Goal: Task Accomplishment & Management: Use online tool/utility

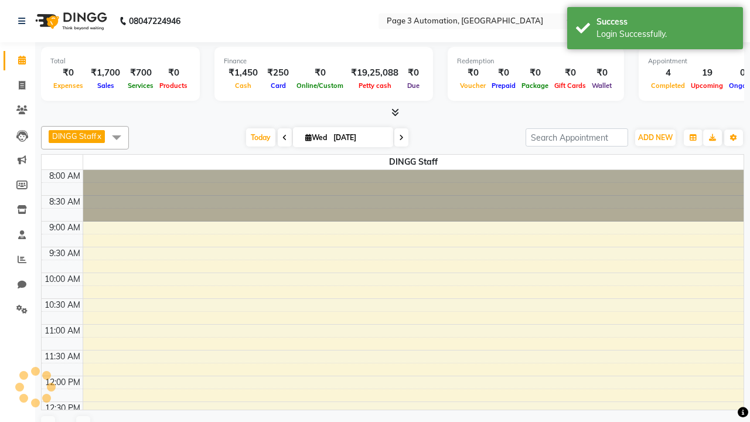
select select "en"
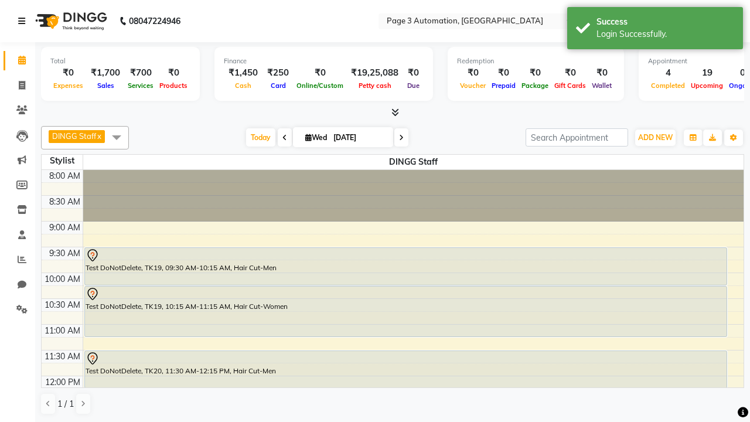
click at [24, 21] on icon at bounding box center [21, 21] width 7 height 8
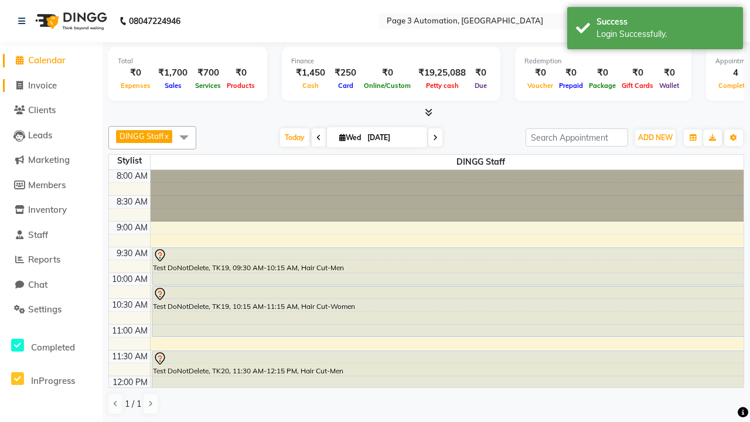
click at [51, 85] on span "Invoice" at bounding box center [42, 85] width 29 height 11
select select "service"
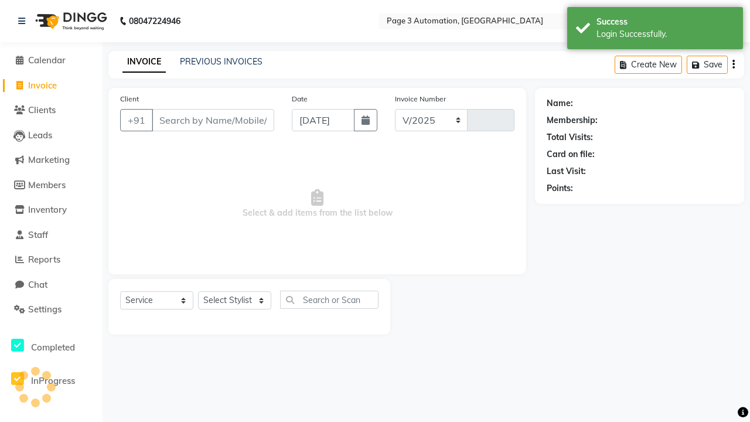
select select "2774"
type input "10043"
click at [24, 21] on icon at bounding box center [21, 21] width 7 height 8
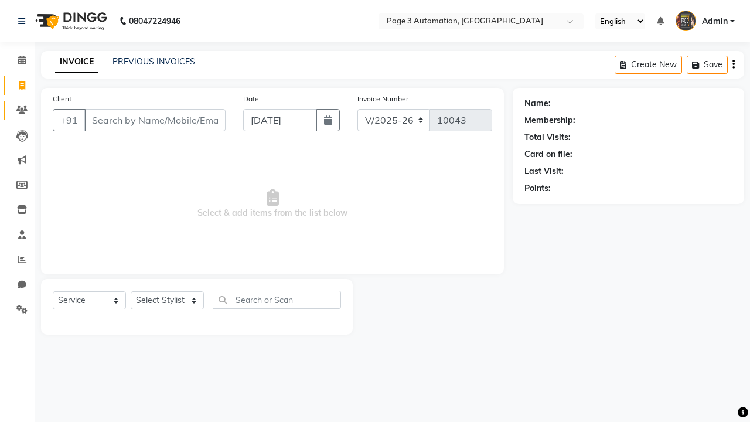
click at [18, 110] on icon at bounding box center [21, 109] width 11 height 9
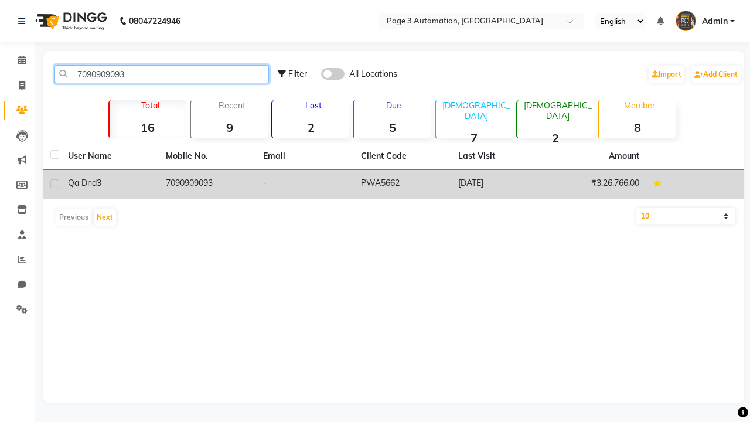
type input "7090909093"
click at [207, 184] on td "7090909093" at bounding box center [208, 184] width 98 height 29
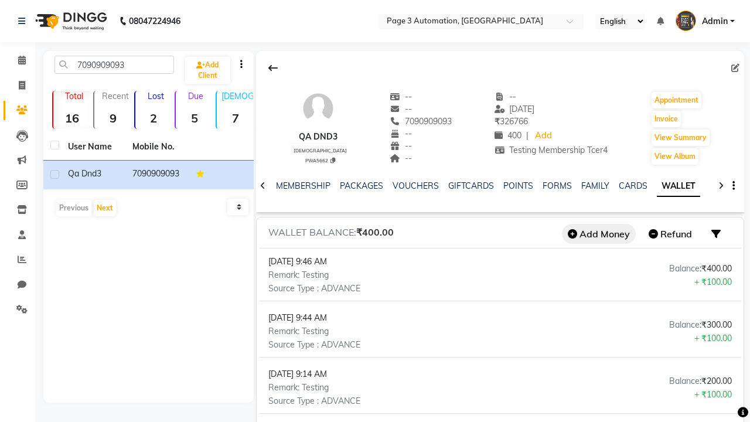
click at [599, 234] on button "Add Money" at bounding box center [599, 234] width 74 height 20
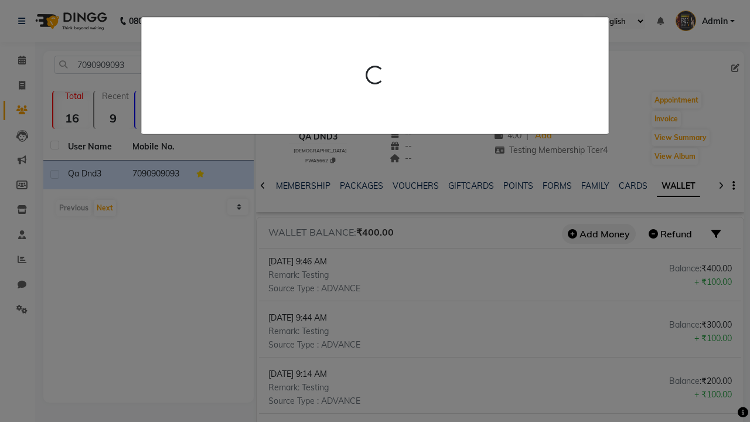
scroll to position [0, 189]
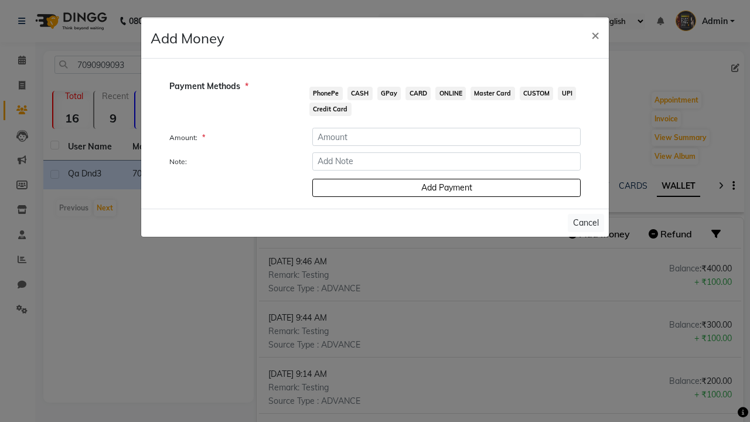
click at [326, 93] on span "PhonePe" at bounding box center [325, 93] width 33 height 13
click at [447, 137] on input "number" at bounding box center [446, 137] width 268 height 18
type input "100"
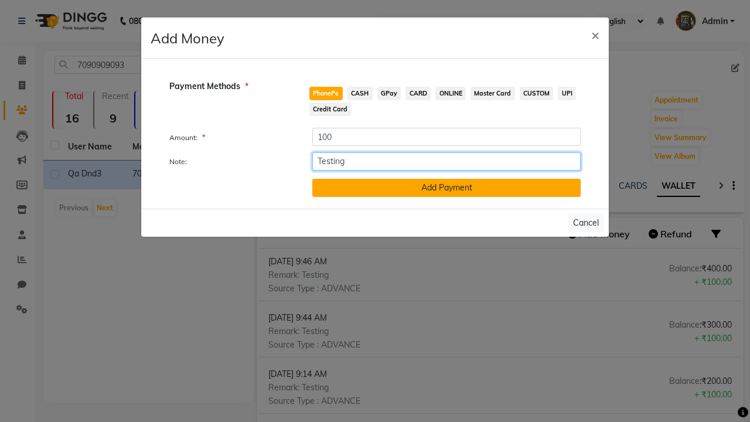
type input "Testing"
click at [447, 188] on button "Add Payment" at bounding box center [446, 188] width 268 height 18
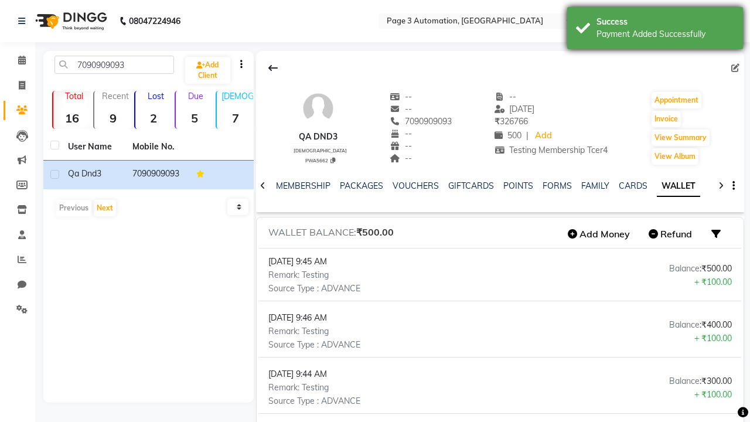
click at [655, 30] on div "Payment Added Successfully" at bounding box center [666, 34] width 138 height 12
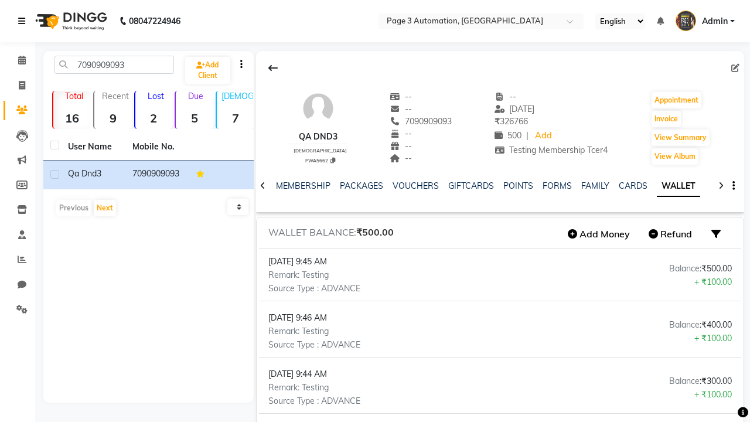
click at [24, 21] on icon at bounding box center [21, 21] width 7 height 8
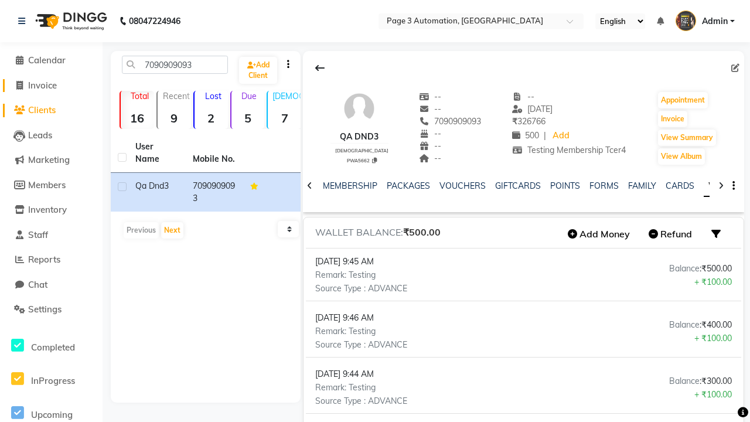
click at [51, 85] on span "Invoice" at bounding box center [42, 85] width 29 height 11
select select "2774"
select select "service"
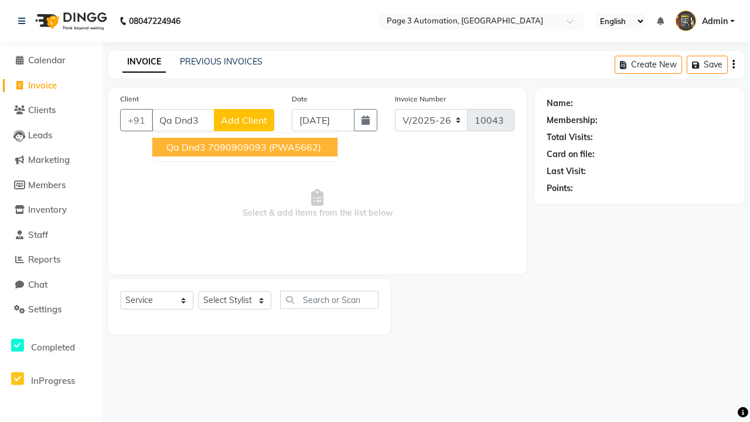
click at [246, 147] on ngb-highlight "7090909093" at bounding box center [237, 147] width 59 height 12
type input "7090909093"
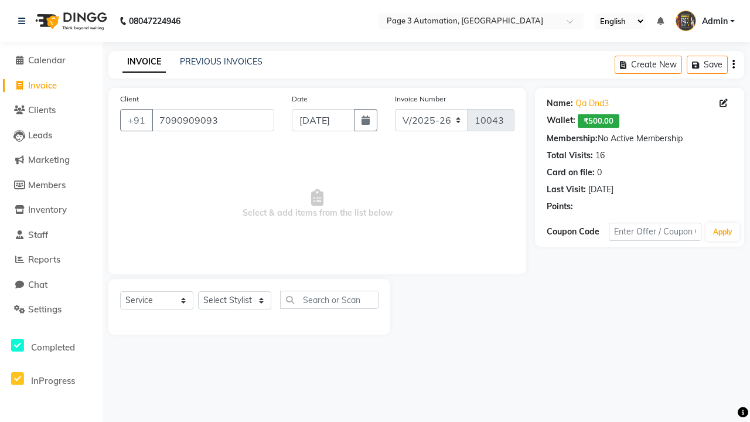
select select "93067"
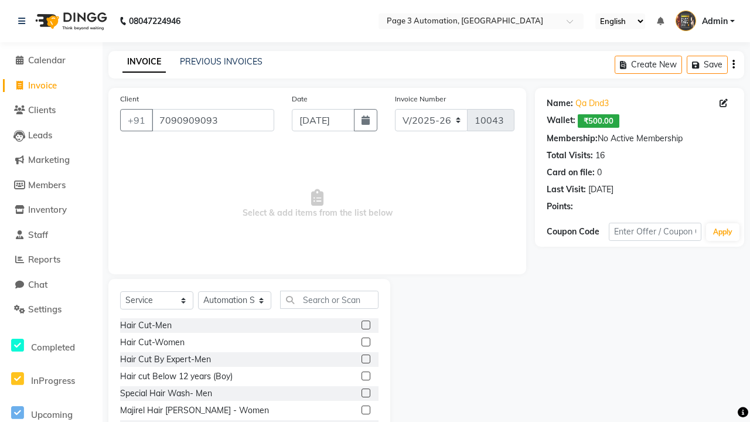
click at [365, 376] on label at bounding box center [366, 376] width 9 height 9
click at [365, 376] on input "checkbox" at bounding box center [366, 377] width 8 height 8
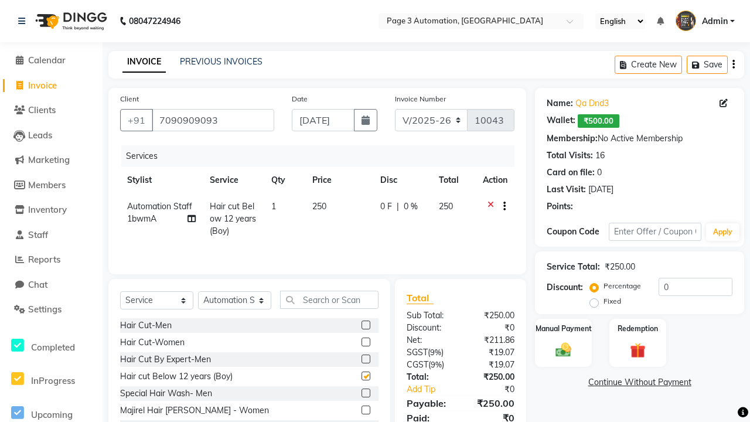
checkbox input "false"
click at [638, 328] on label "Redemption" at bounding box center [637, 327] width 42 height 11
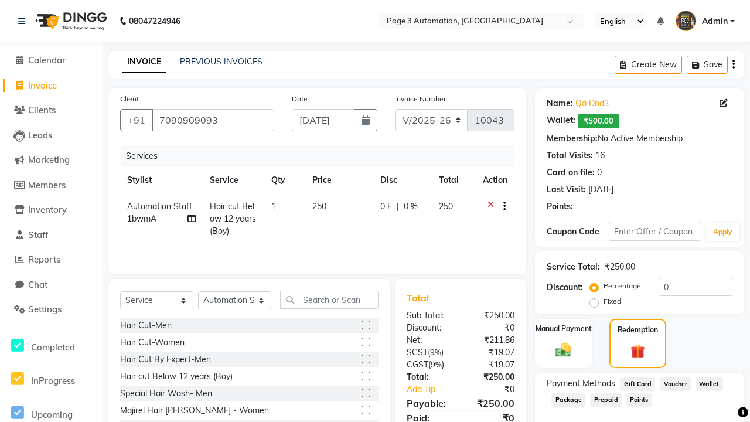
click at [709, 384] on span "Wallet" at bounding box center [710, 383] width 28 height 13
